Goal: Information Seeking & Learning: Find specific page/section

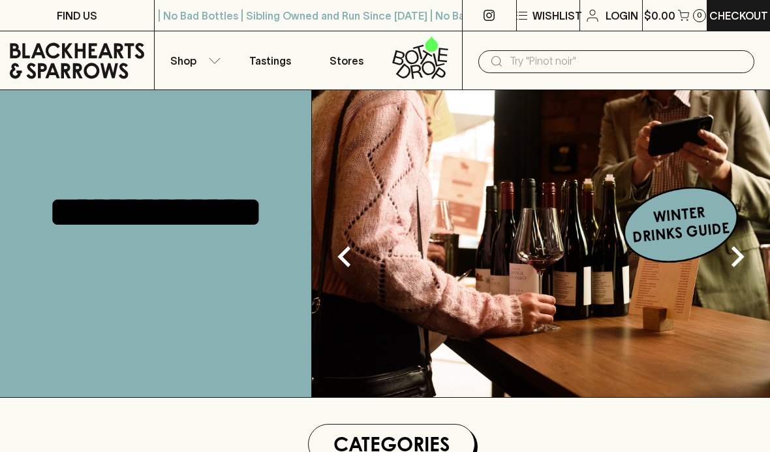
click at [697, 81] on div "​" at bounding box center [616, 60] width 308 height 59
click at [592, 65] on input "text" at bounding box center [627, 61] width 234 height 21
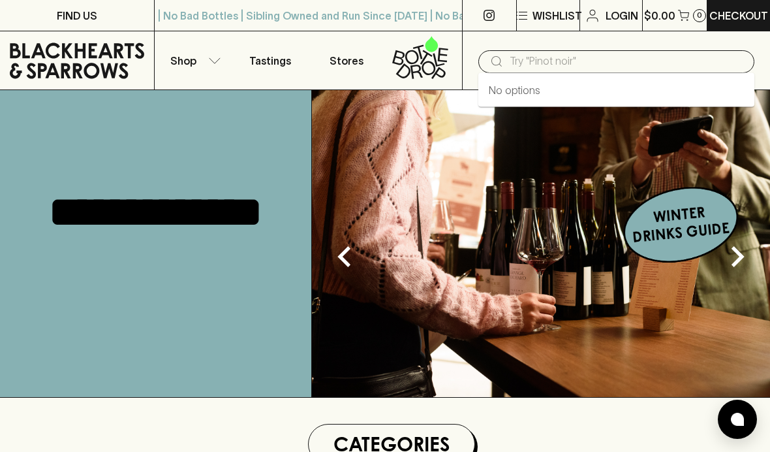
click at [551, 56] on input "text" at bounding box center [627, 61] width 234 height 21
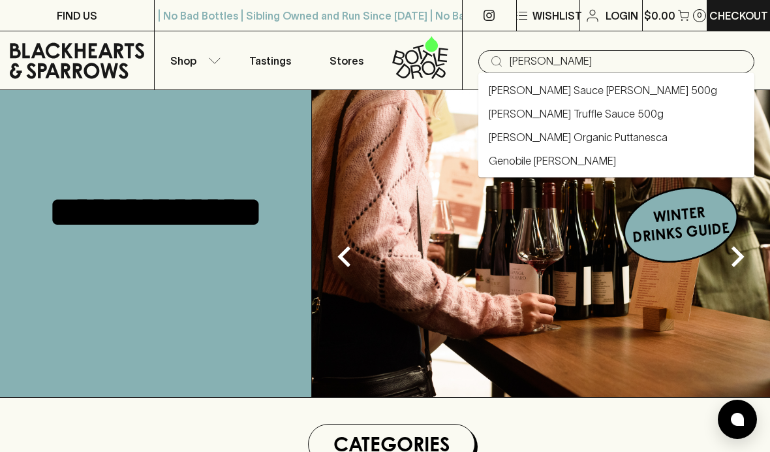
type input "[PERSON_NAME]"
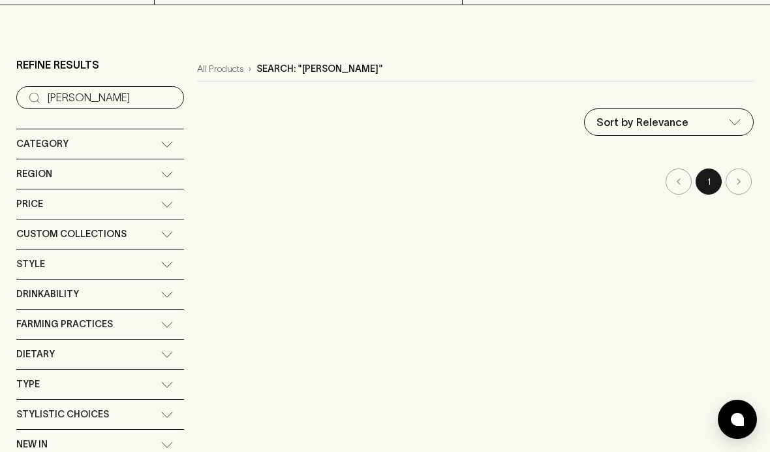
click at [744, 176] on li "pagination navigation" at bounding box center [739, 181] width 30 height 26
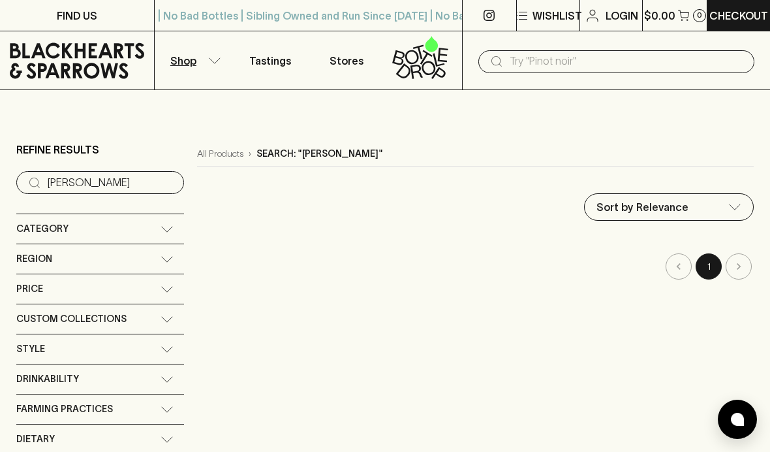
click at [577, 70] on input "text" at bounding box center [627, 61] width 234 height 21
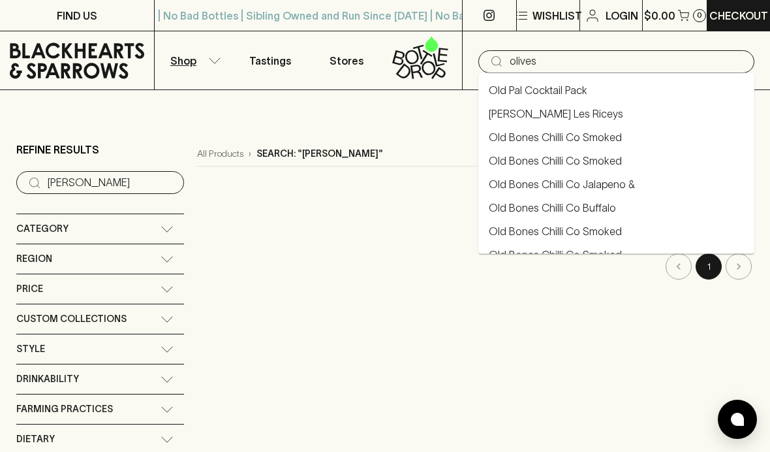
type input "olives"
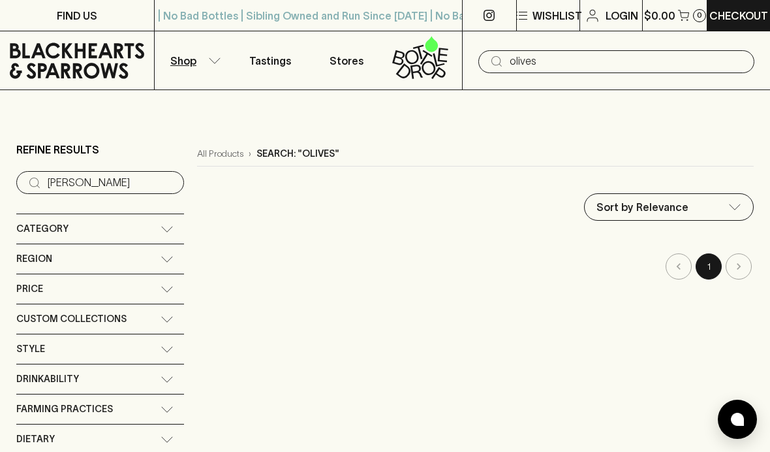
type input "olives"
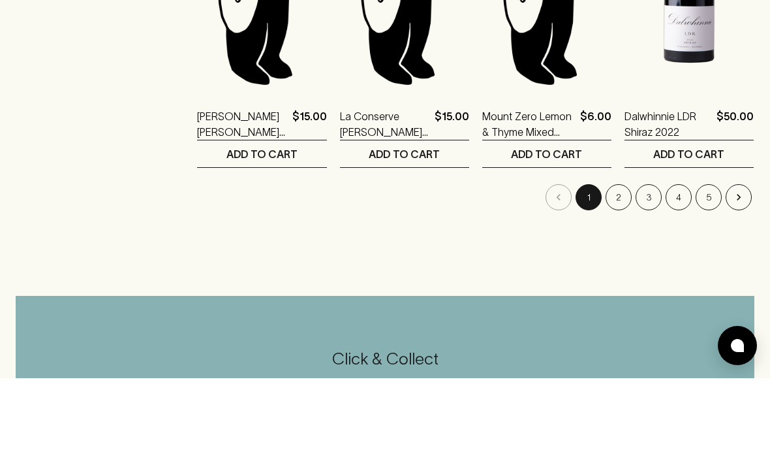
scroll to position [678, 0]
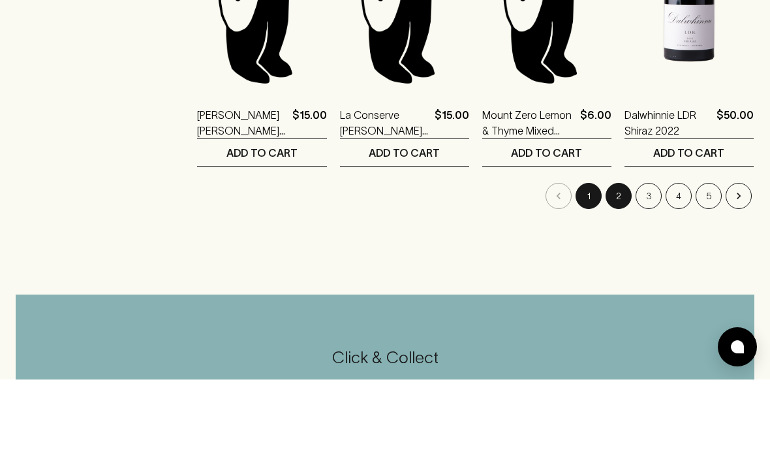
click at [617, 255] on button "2" at bounding box center [619, 268] width 26 height 26
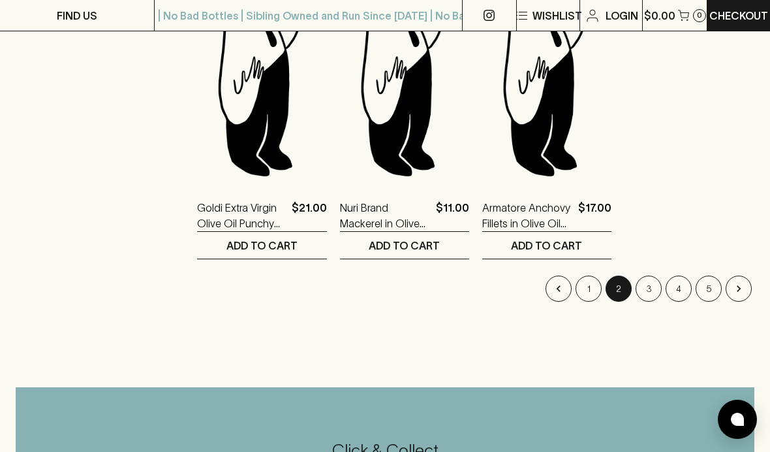
scroll to position [687, 0]
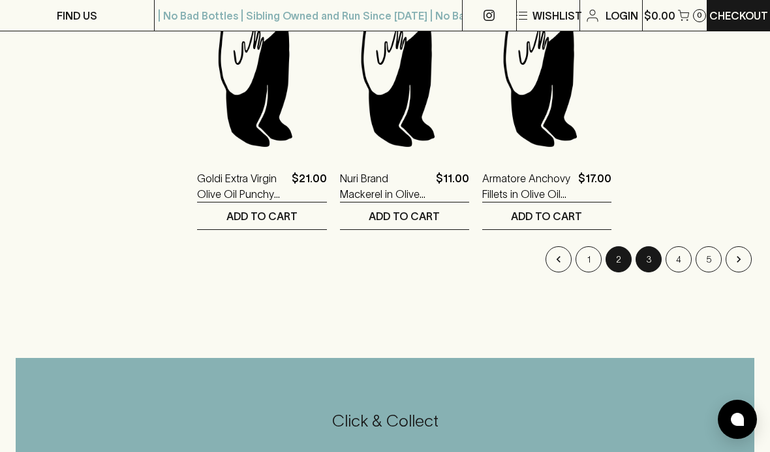
click at [650, 261] on button "3" at bounding box center [649, 259] width 26 height 26
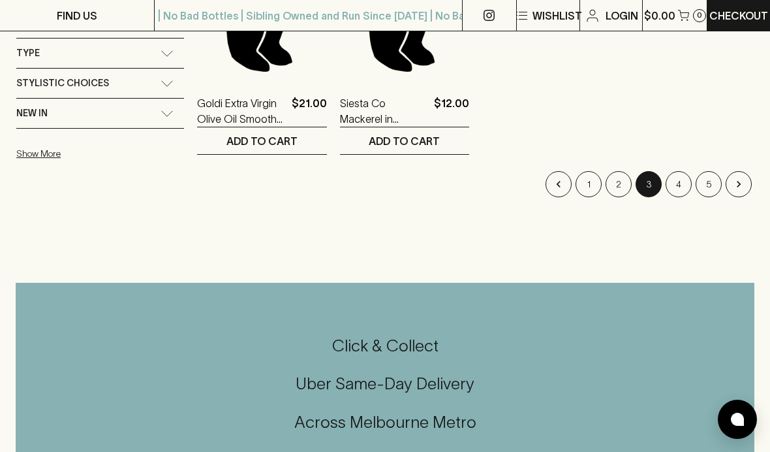
scroll to position [407, 0]
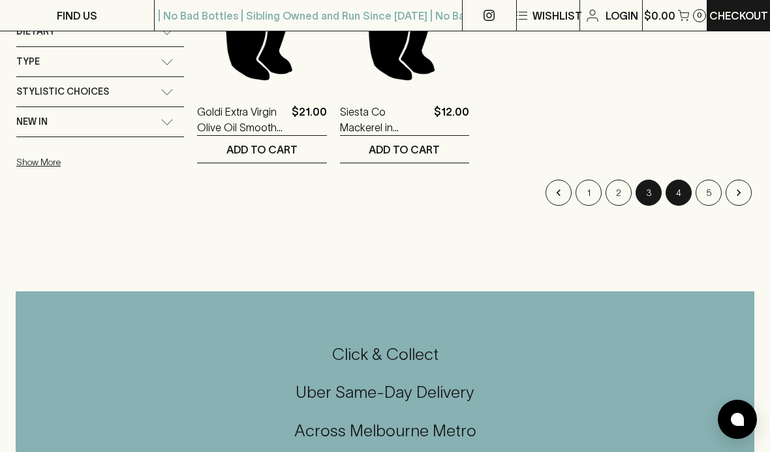
click at [679, 187] on button "4" at bounding box center [679, 192] width 26 height 26
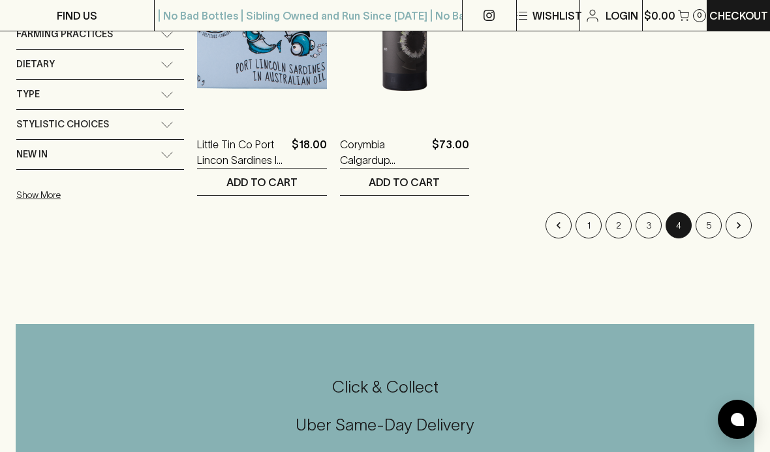
scroll to position [374, 0]
click at [711, 219] on button "5" at bounding box center [709, 226] width 26 height 26
